Goal: Transaction & Acquisition: Download file/media

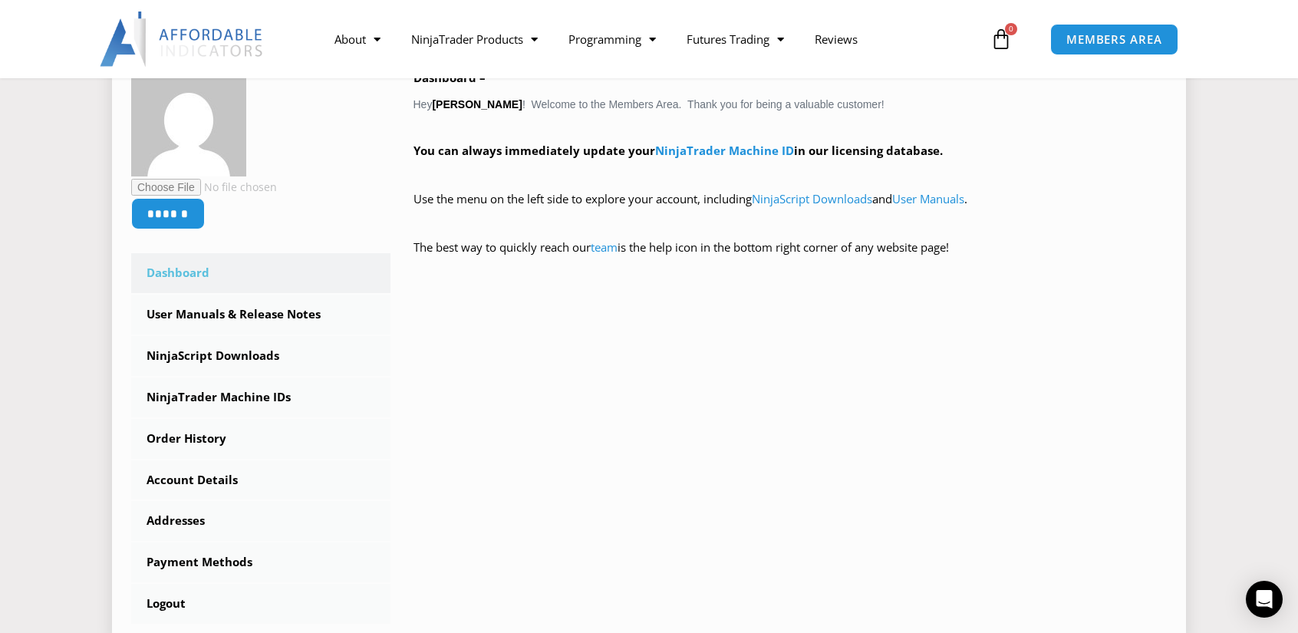
scroll to position [230, 0]
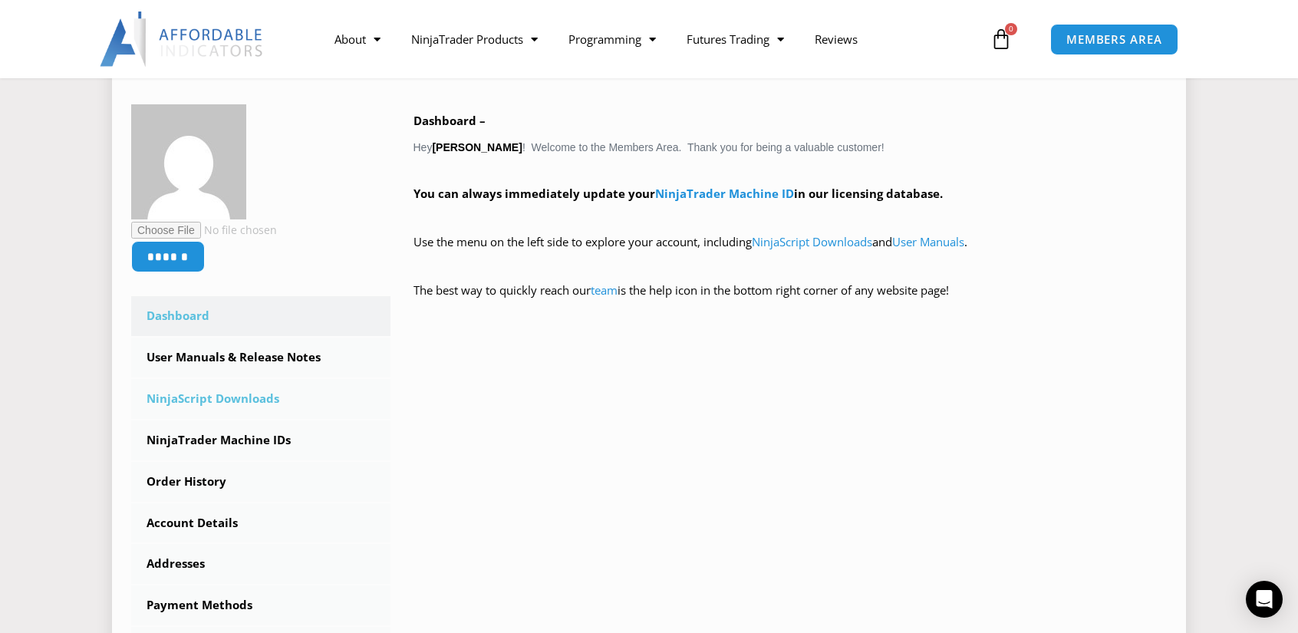
click at [219, 397] on link "NinjaScript Downloads" at bounding box center [260, 399] width 259 height 40
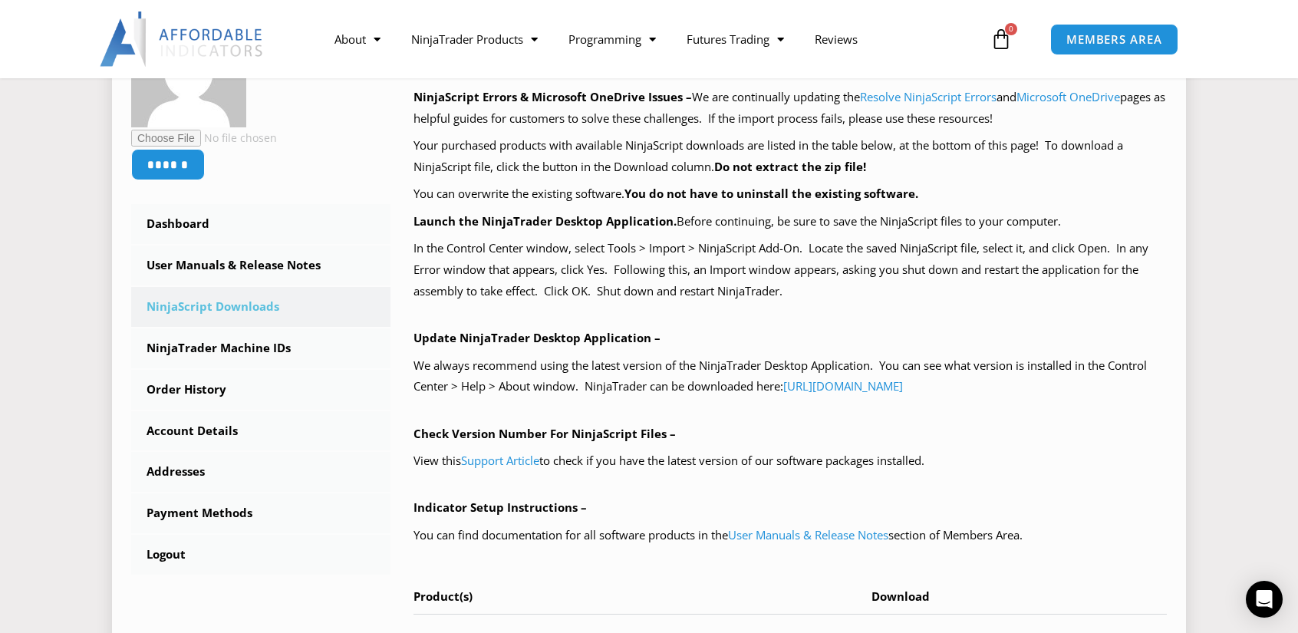
scroll to position [460, 0]
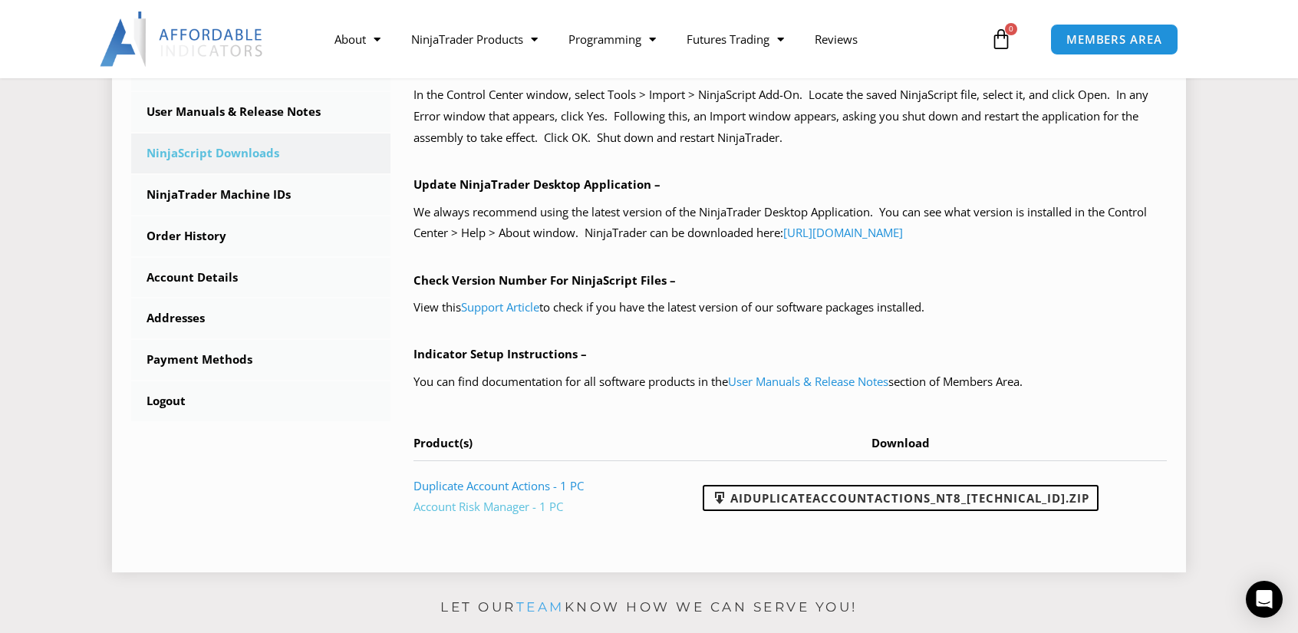
click at [490, 507] on link "Account Risk Manager - 1 PC" at bounding box center [489, 506] width 150 height 15
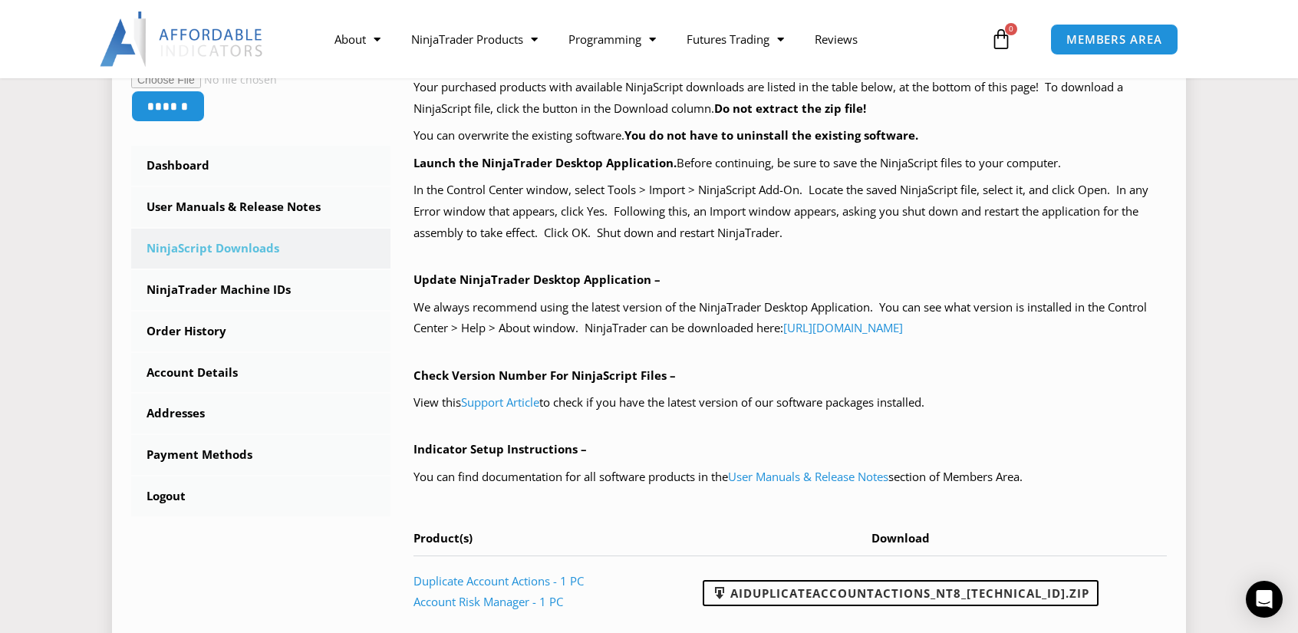
scroll to position [384, 0]
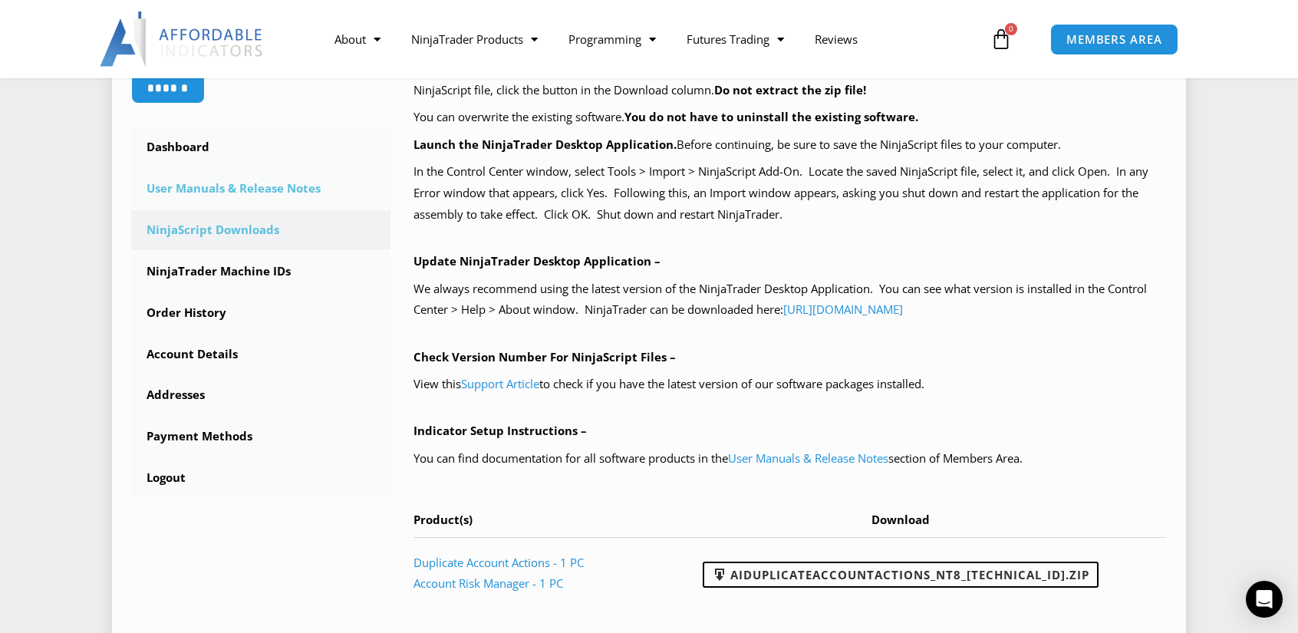
click at [206, 190] on link "User Manuals & Release Notes" at bounding box center [260, 189] width 259 height 40
click at [261, 194] on link "User Manuals & Release Notes" at bounding box center [260, 189] width 259 height 40
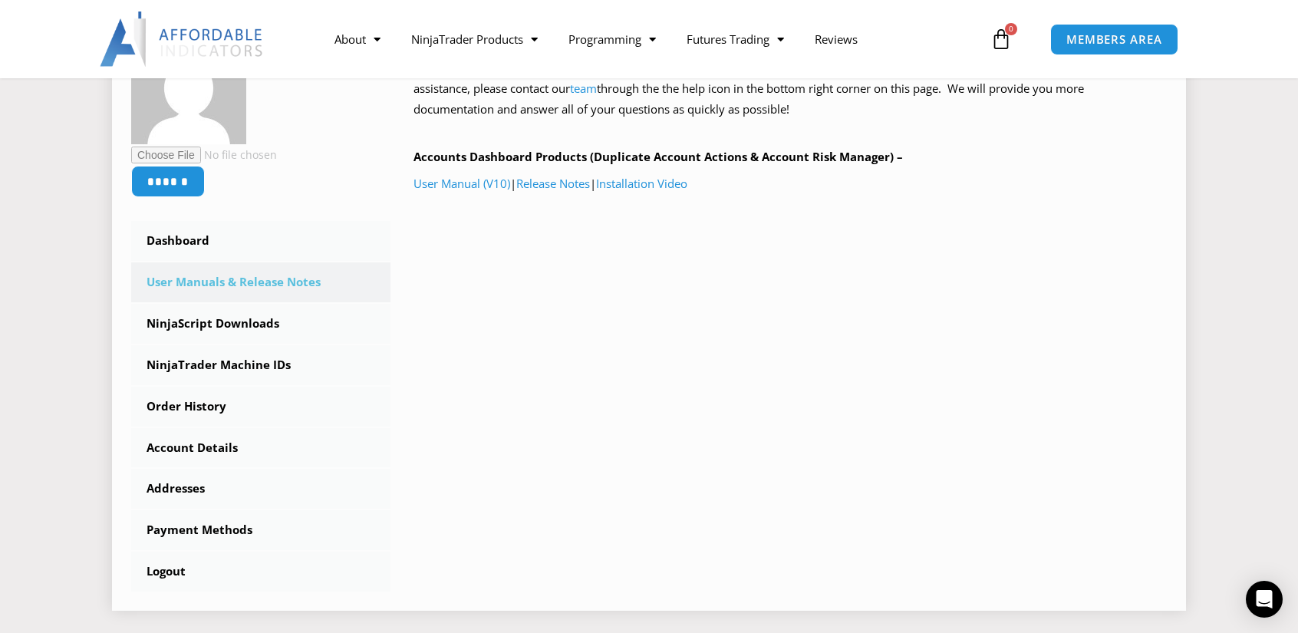
scroll to position [307, 0]
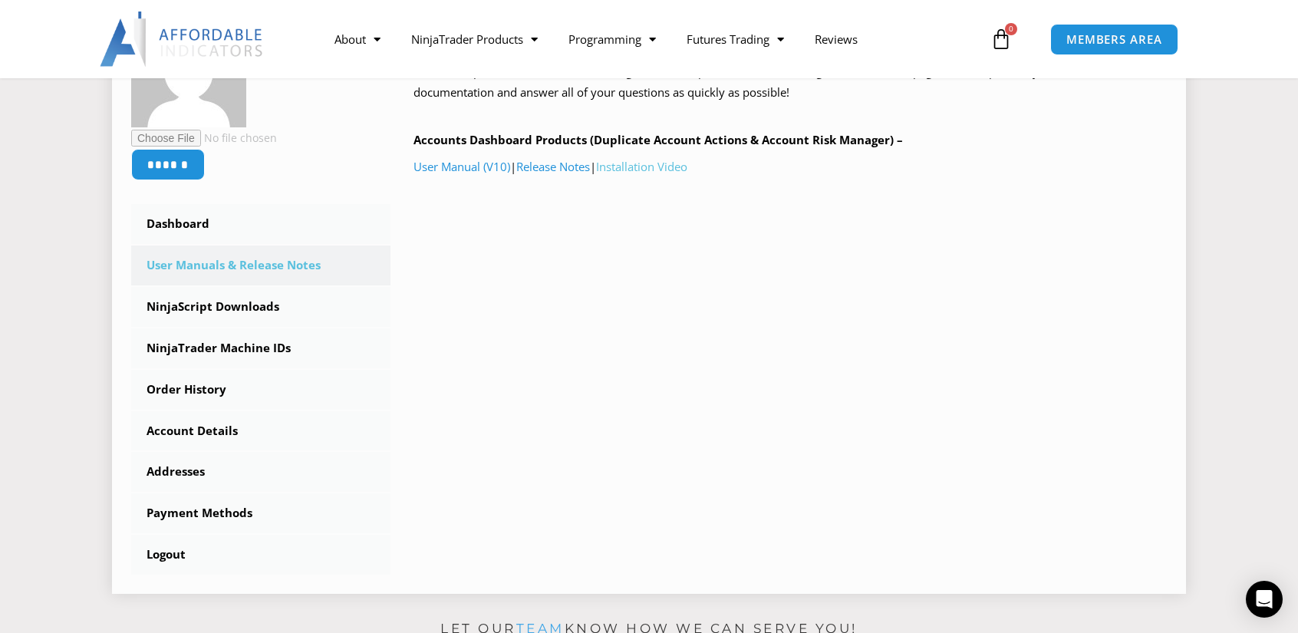
click at [655, 168] on link "Installation Video" at bounding box center [641, 166] width 91 height 15
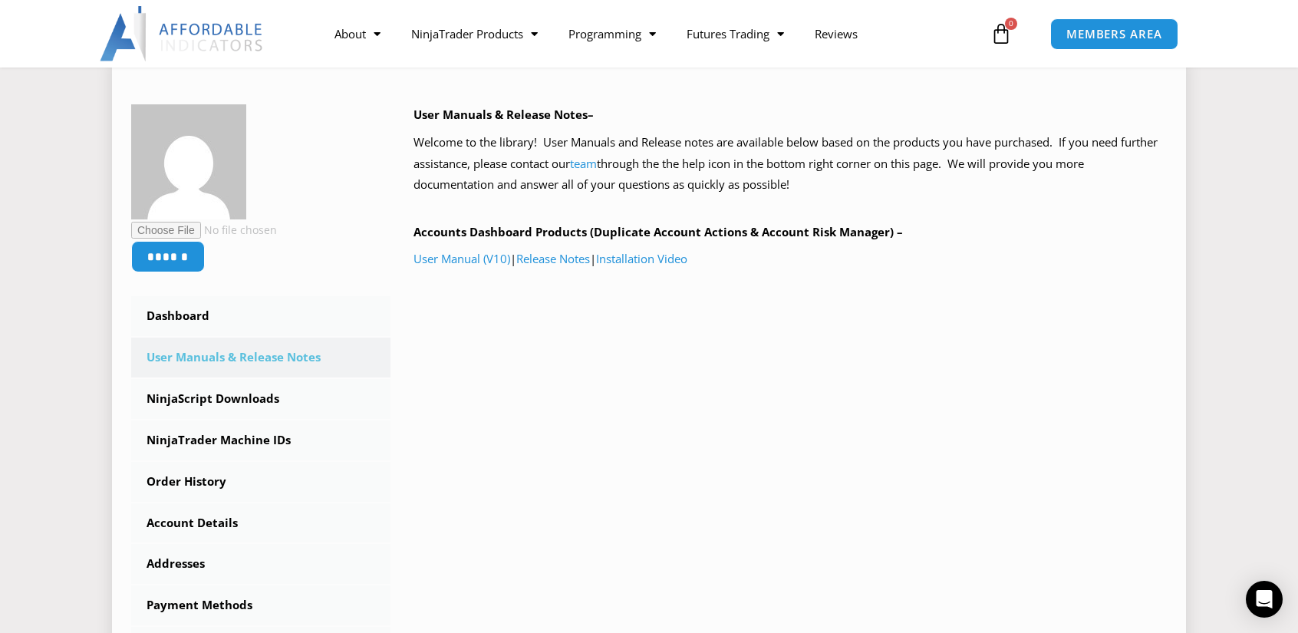
scroll to position [230, 0]
